Goal: Task Accomplishment & Management: Complete application form

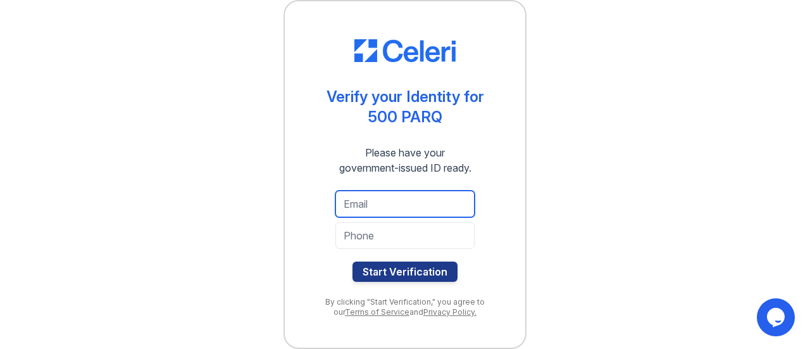
click at [385, 206] on input "email" at bounding box center [404, 203] width 139 height 27
type input "[PERSON_NAME][EMAIL_ADDRESS][DOMAIN_NAME]"
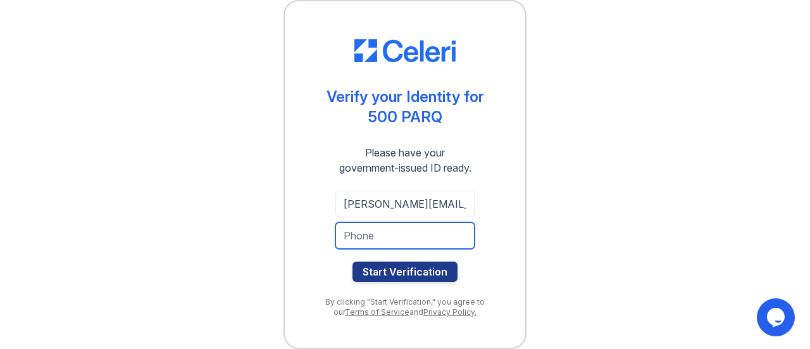
click at [429, 242] on input "tel" at bounding box center [404, 235] width 139 height 27
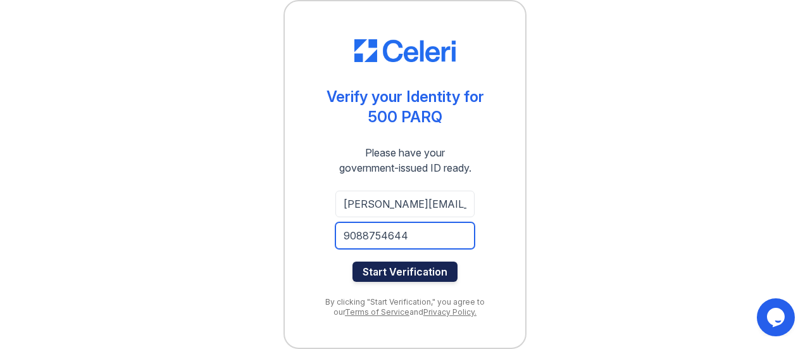
type input "9088754644"
click at [412, 277] on button "Start Verification" at bounding box center [404, 271] width 105 height 20
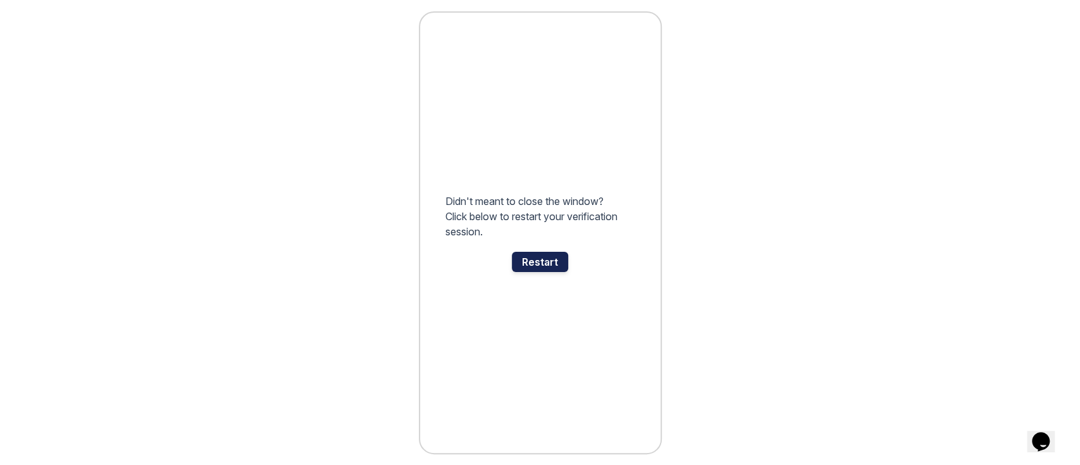
click at [558, 258] on div "Restart" at bounding box center [540, 262] width 56 height 20
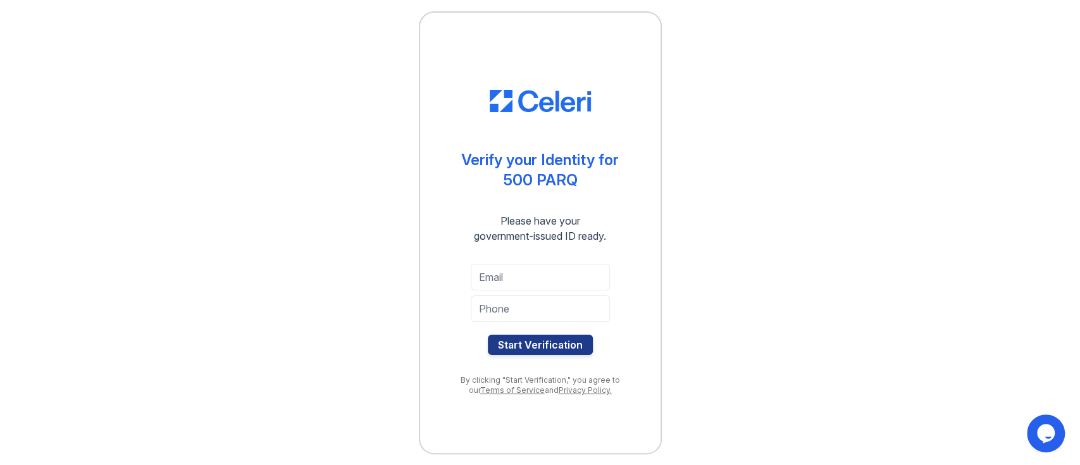
click at [531, 293] on div at bounding box center [540, 292] width 139 height 5
click at [528, 285] on input "email" at bounding box center [540, 277] width 139 height 27
type input "[PERSON_NAME][EMAIL_ADDRESS][DOMAIN_NAME]"
click at [543, 313] on input "tel" at bounding box center [540, 308] width 139 height 27
type input "9088754644"
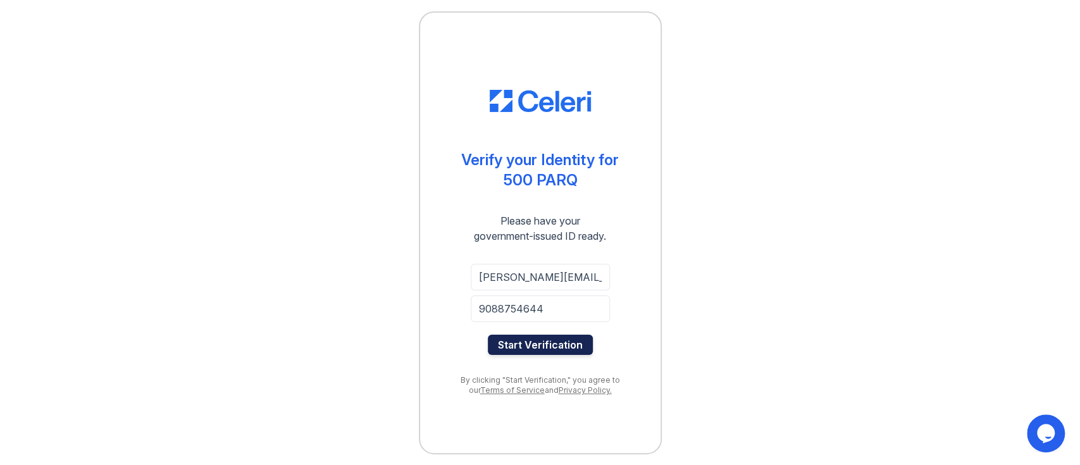
click at [516, 340] on button "Start Verification" at bounding box center [540, 345] width 105 height 20
